Goal: Task Accomplishment & Management: Manage account settings

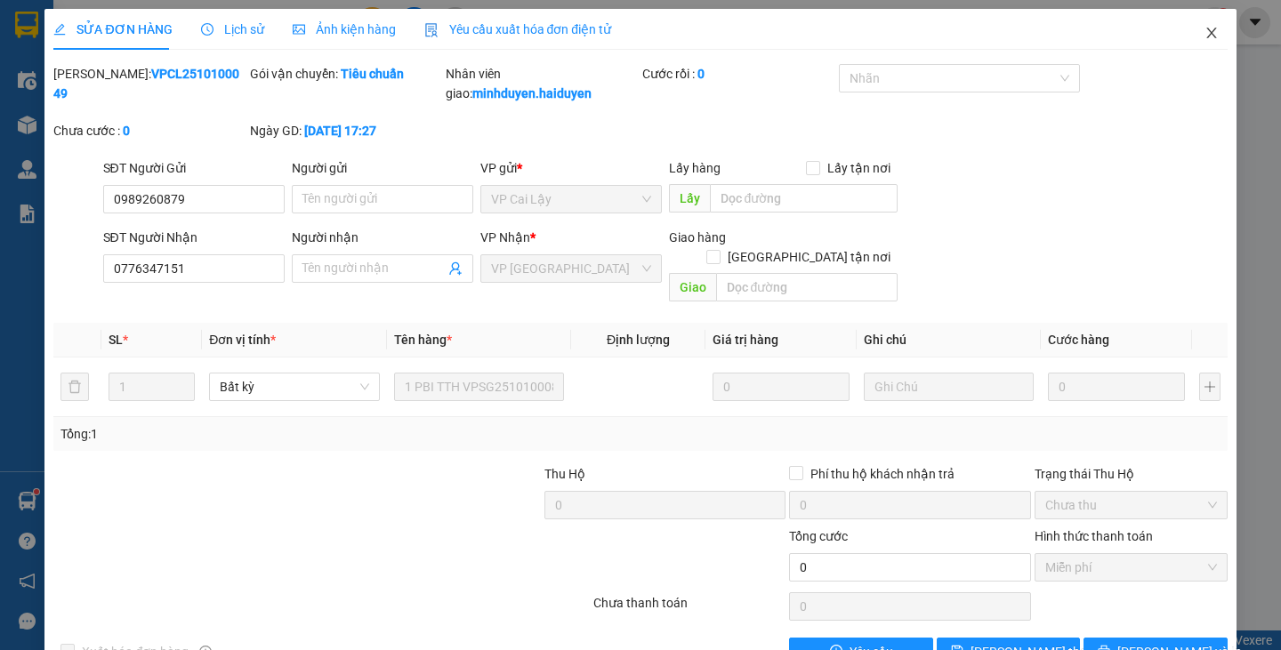
click at [1206, 31] on icon "close" at bounding box center [1211, 33] width 10 height 11
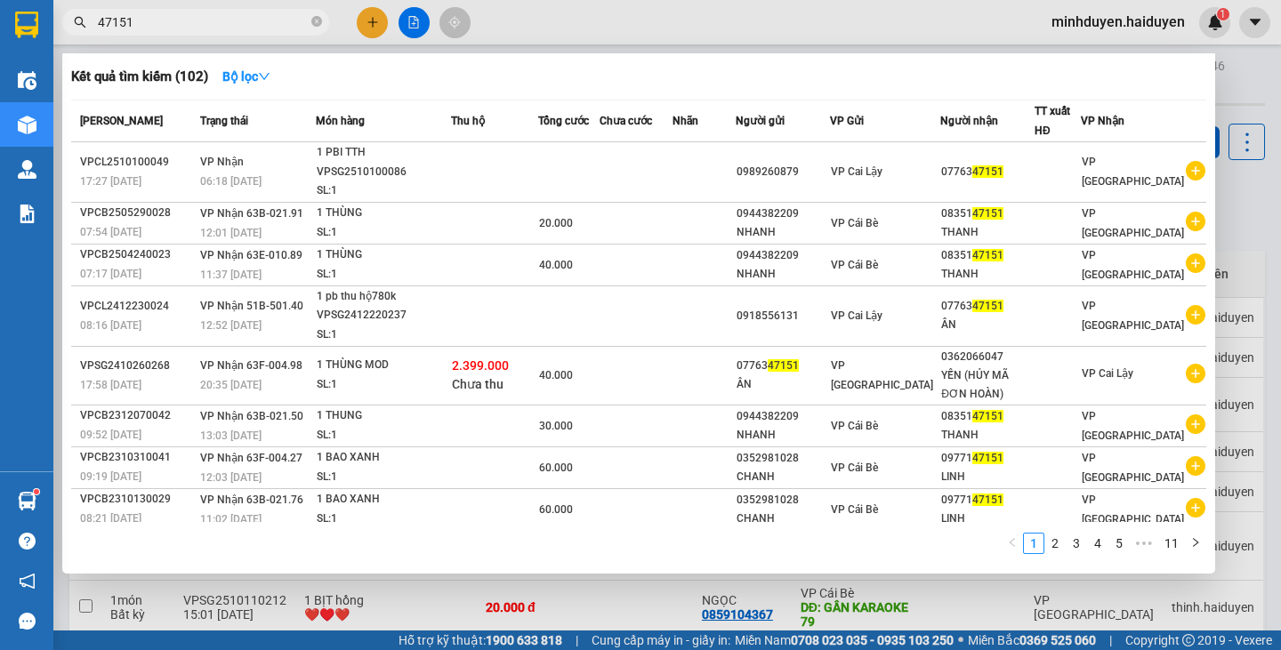
click at [169, 23] on input "47151" at bounding box center [203, 22] width 210 height 20
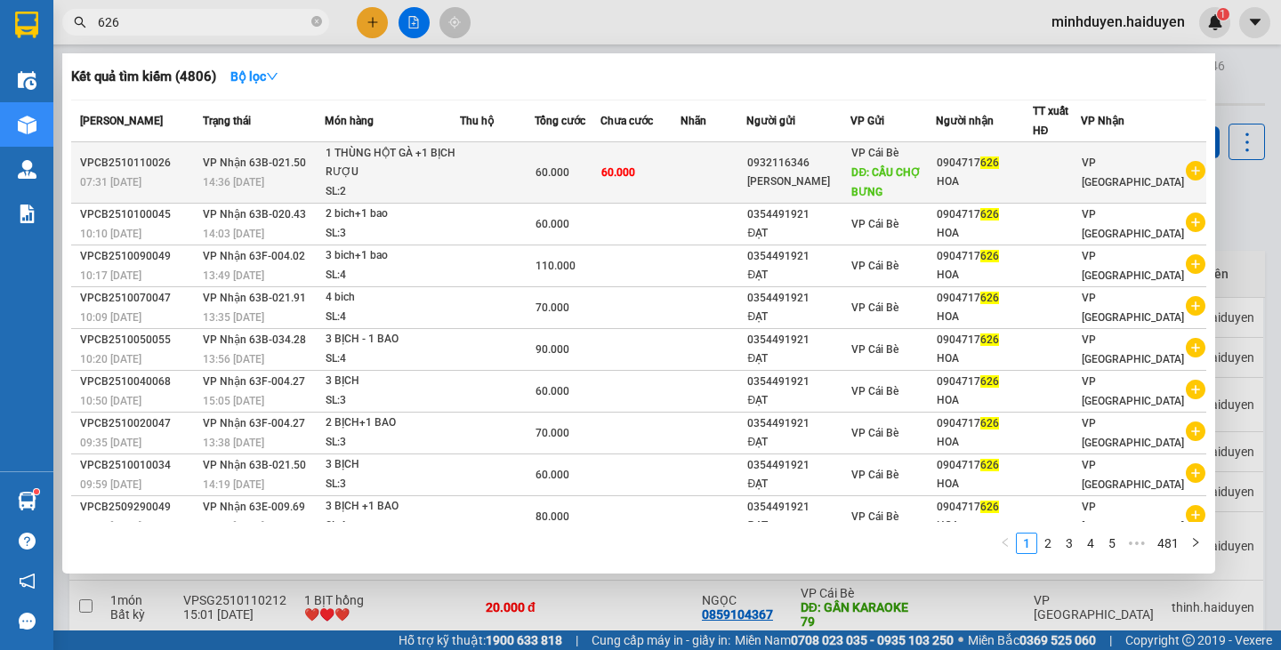
type input "626"
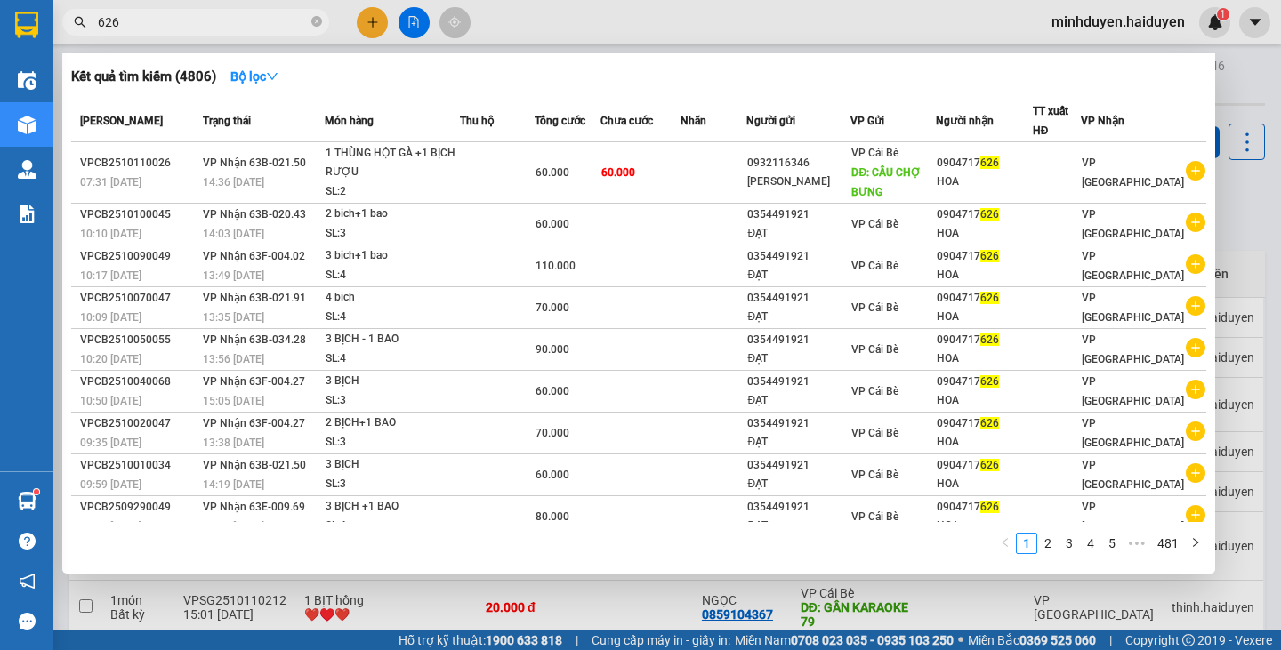
click at [916, 177] on span "DĐ: CẦU CHỢ BƯNG" at bounding box center [885, 182] width 69 height 32
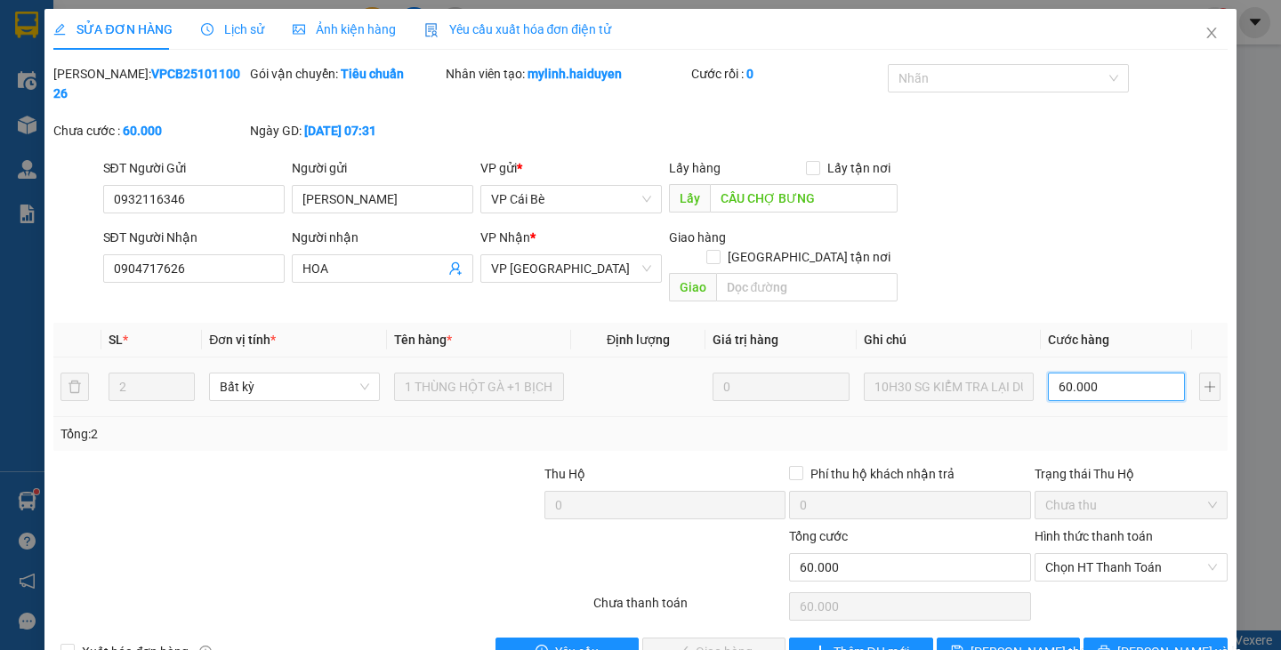
click at [1095, 373] on input "60.000" at bounding box center [1116, 387] width 137 height 28
type input "0"
type input "005"
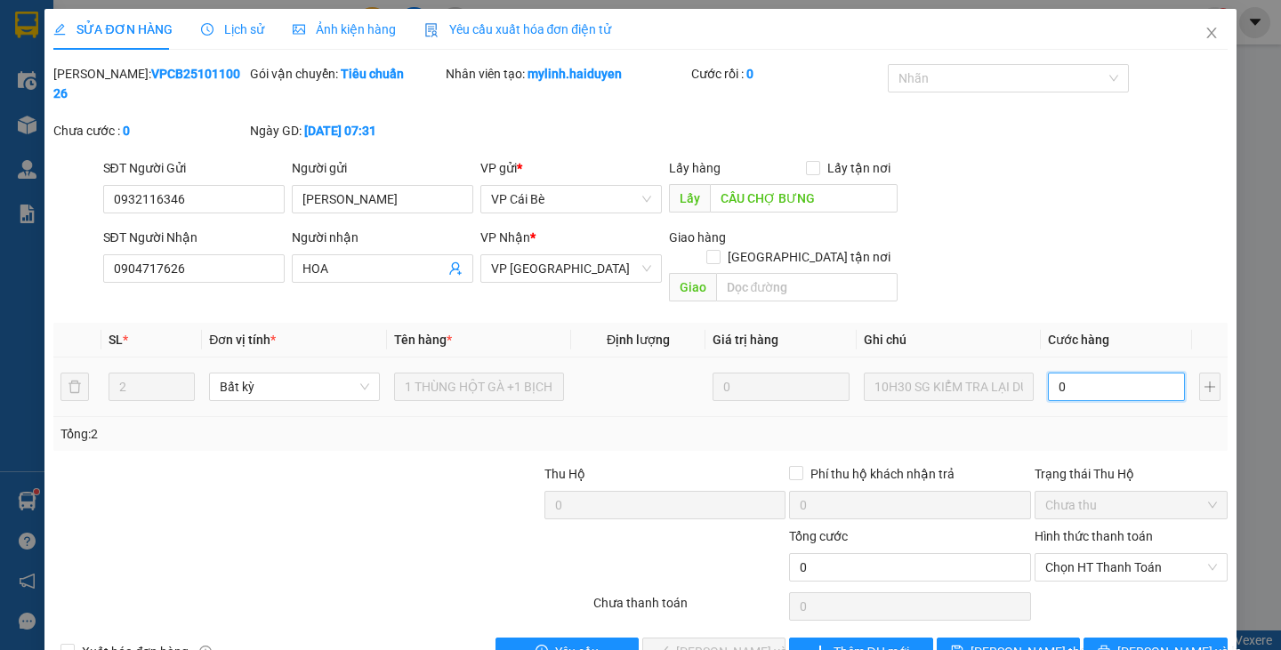
type input "5"
type input "0.050"
type input "50"
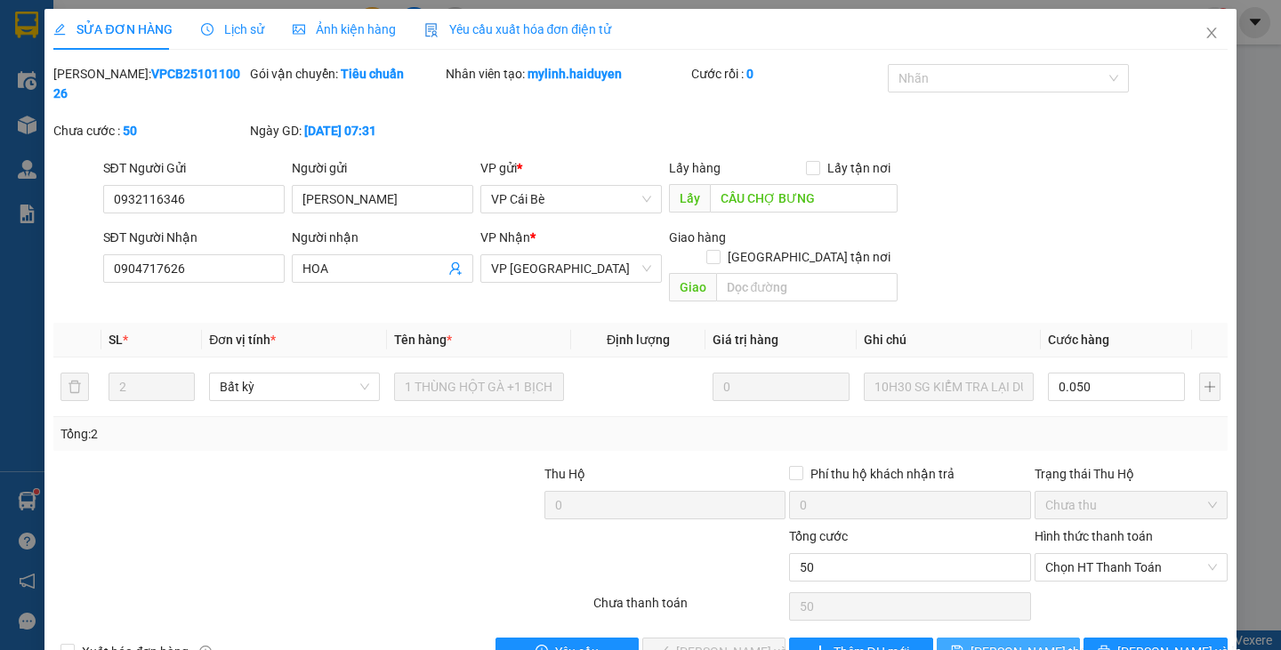
type input "50.000"
click at [1043, 638] on button "[PERSON_NAME] thay đổi" at bounding box center [1008, 652] width 143 height 28
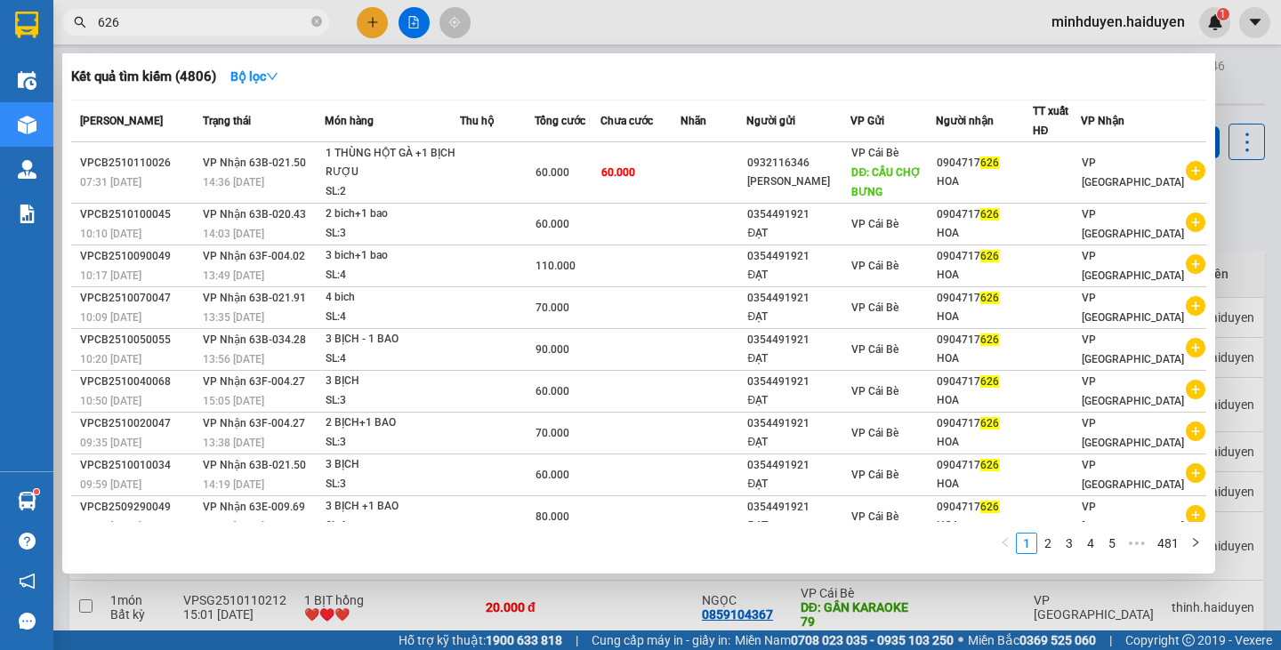
click at [173, 27] on input "626" at bounding box center [203, 22] width 210 height 20
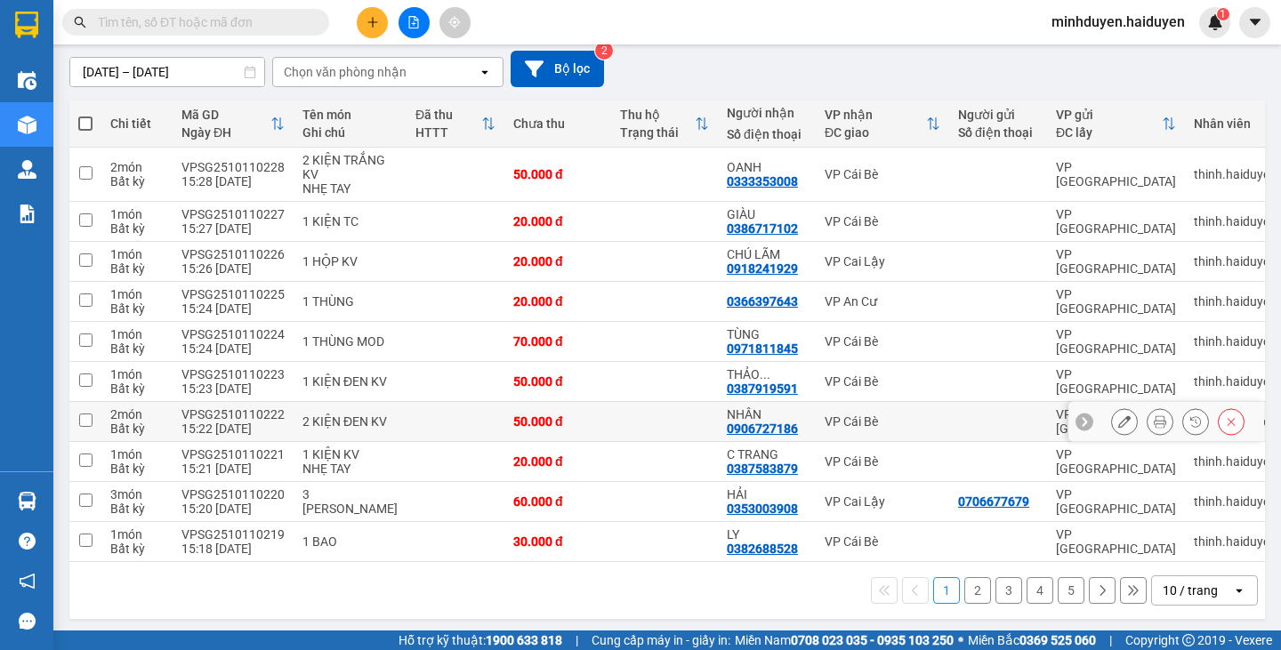
scroll to position [160, 0]
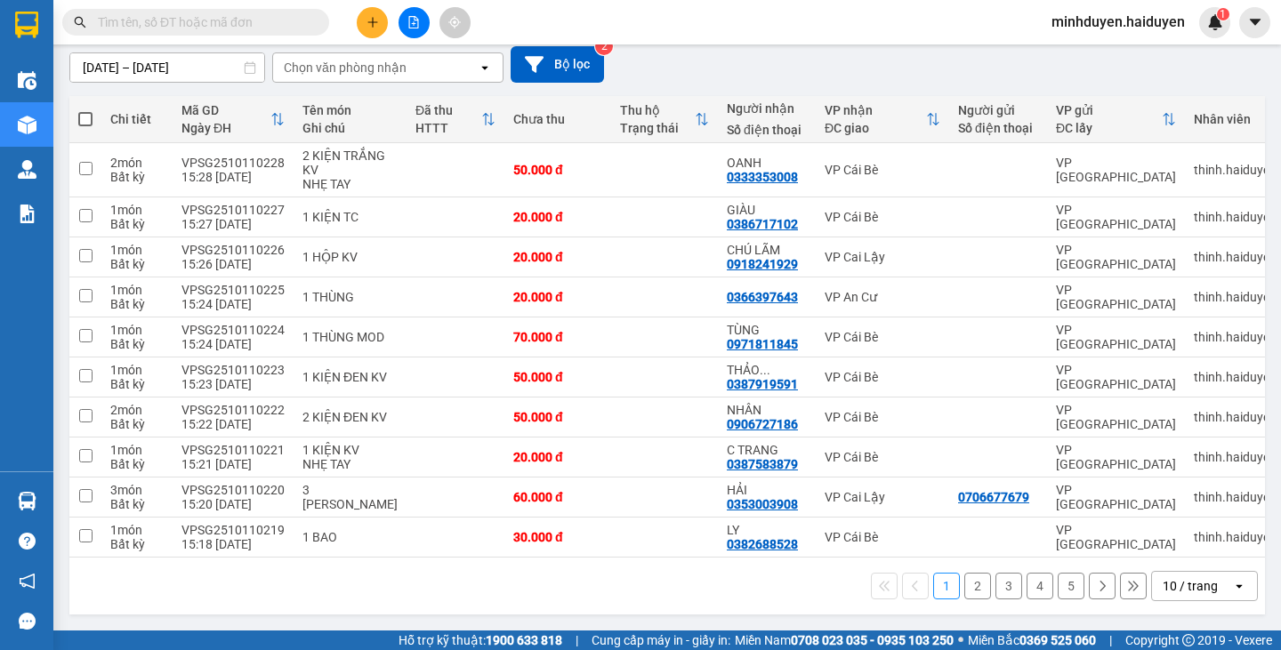
click at [1182, 592] on div "10 / trang" at bounding box center [1190, 586] width 55 height 18
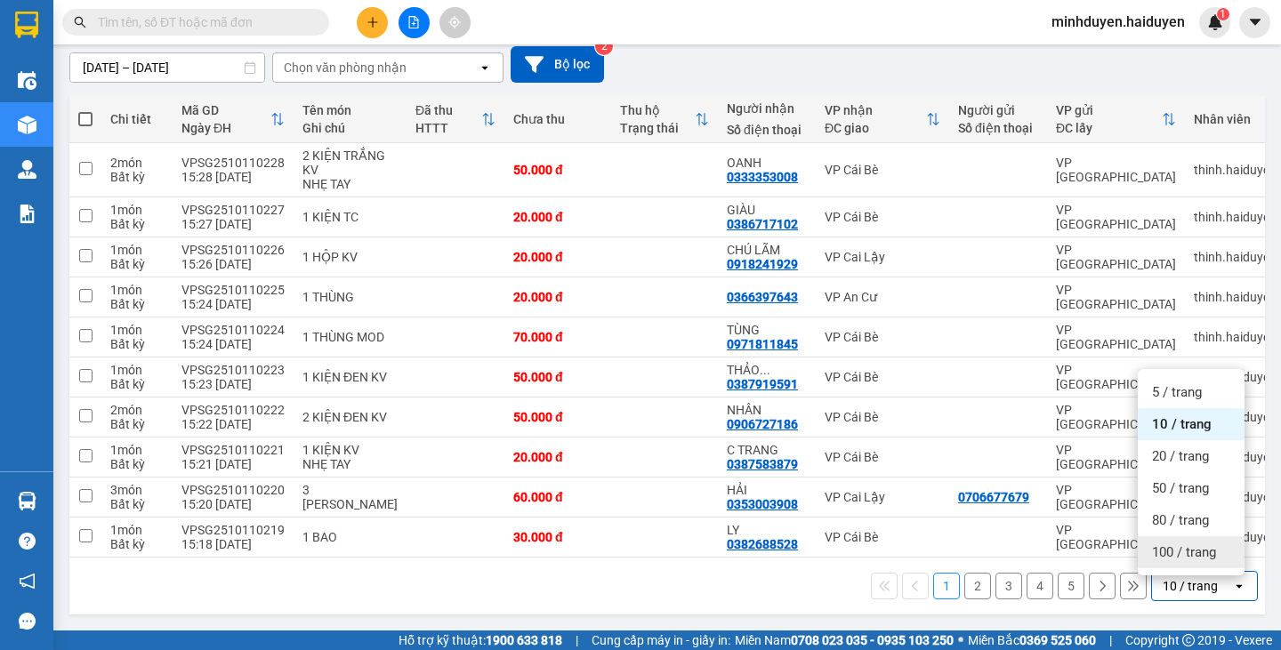
click at [1199, 548] on span "100 / trang" at bounding box center [1184, 552] width 64 height 18
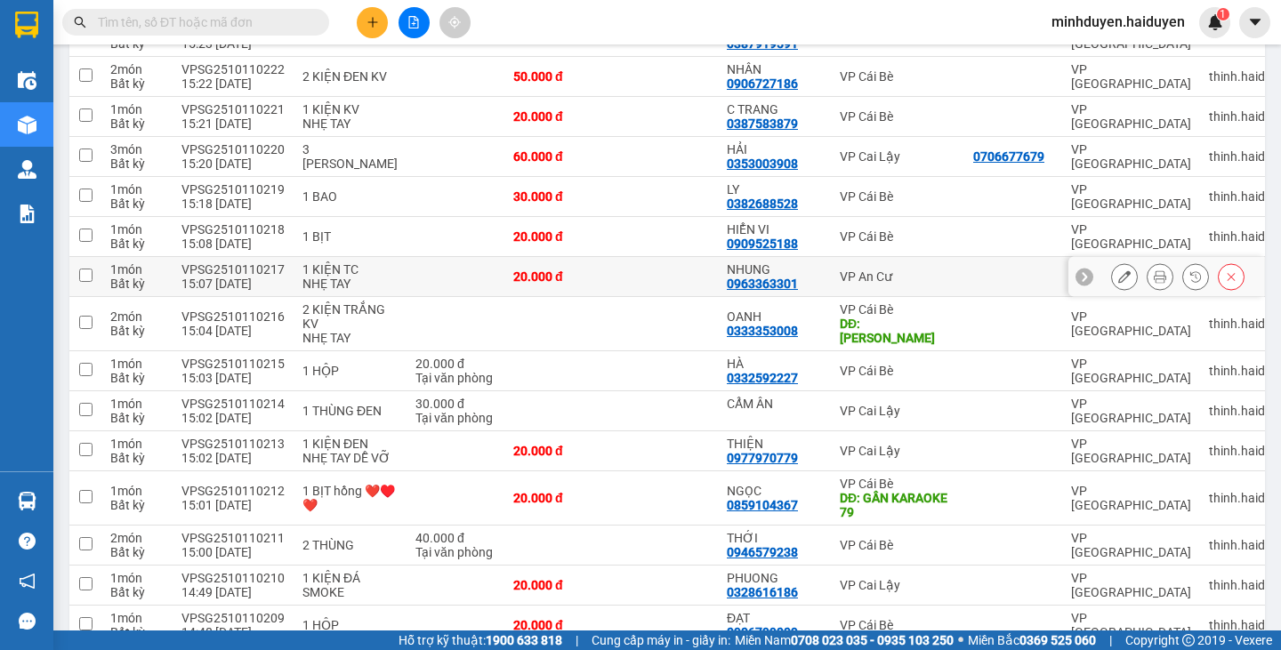
scroll to position [516, 0]
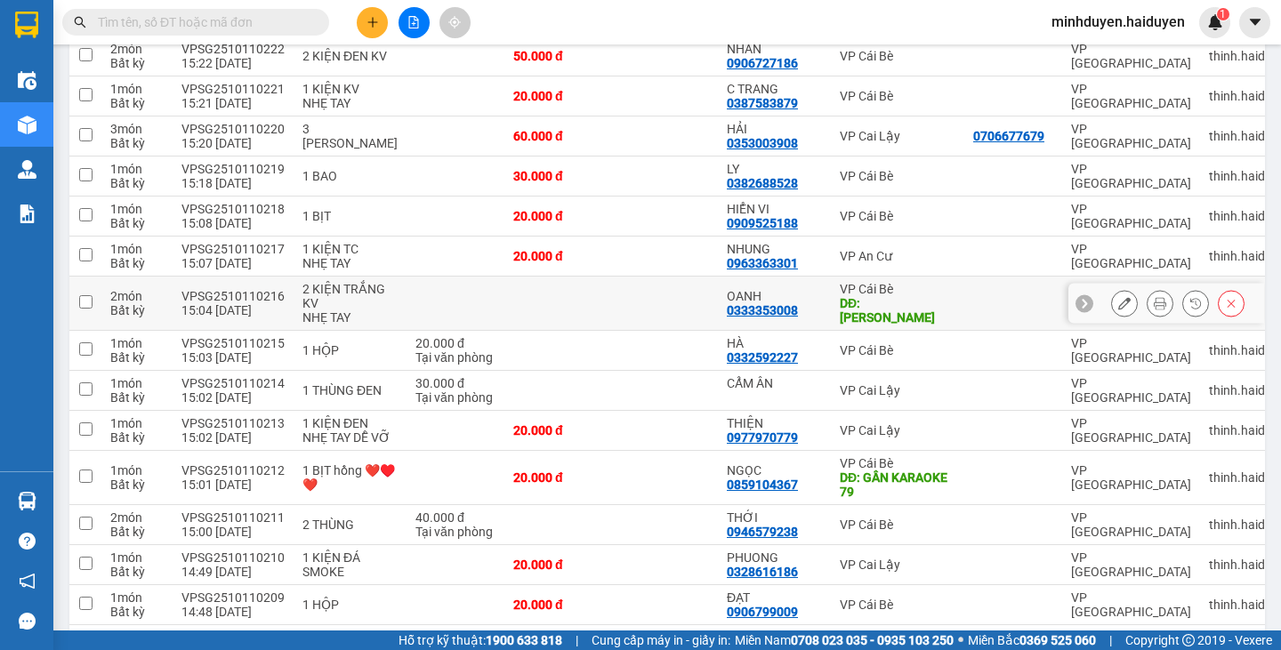
click at [1112, 310] on button at bounding box center [1124, 303] width 25 height 31
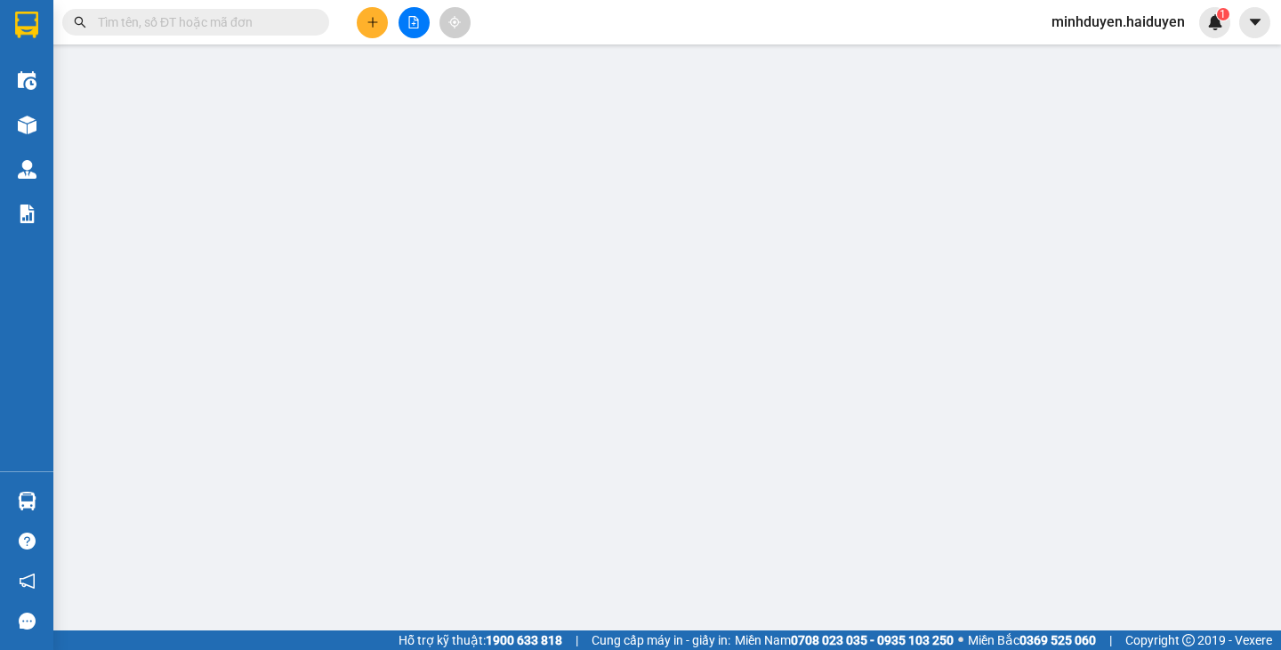
type input "0333353008"
type input "OANH"
type input "[PERSON_NAME]"
type input "0"
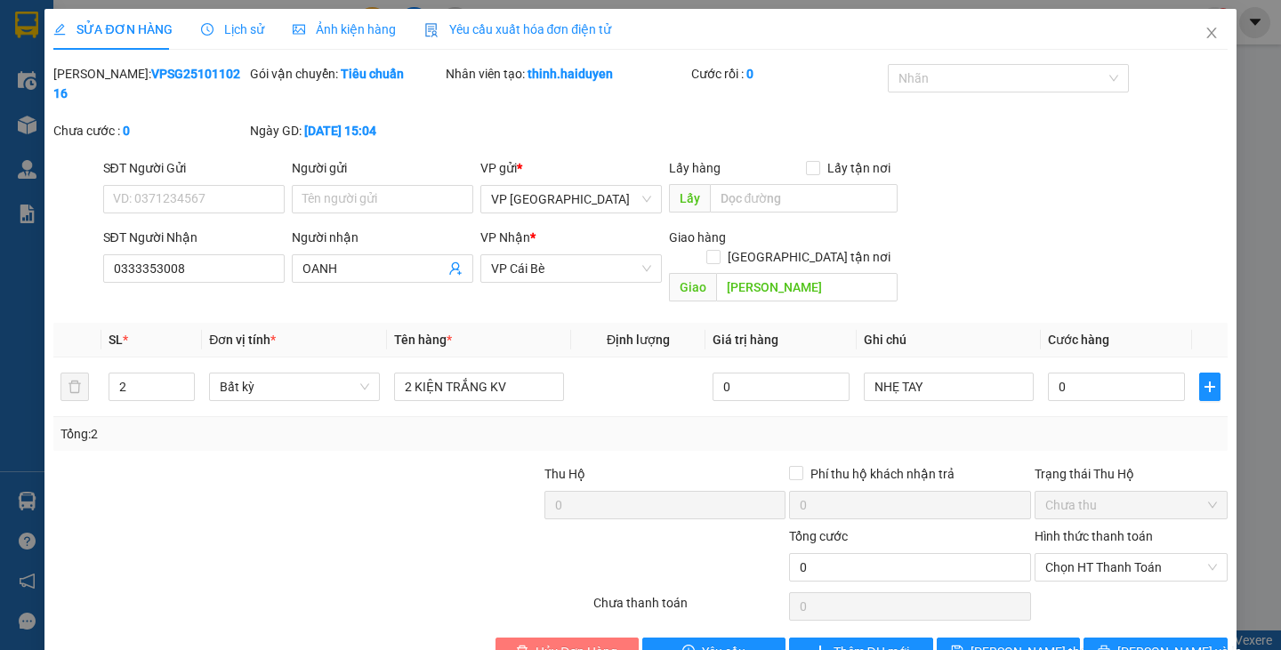
click at [578, 642] on span "Hủy Đơn Hàng" at bounding box center [576, 652] width 82 height 20
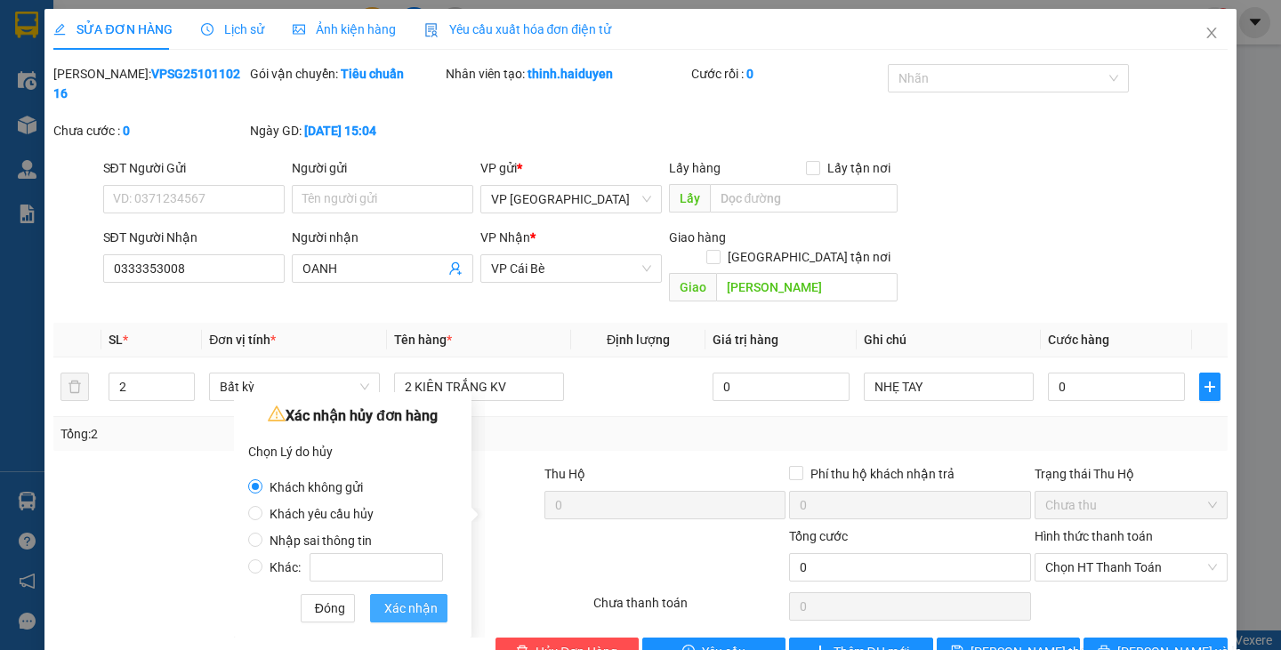
click at [414, 608] on span "Xác nhận" at bounding box center [410, 609] width 53 height 20
